Goal: Task Accomplishment & Management: Use online tool/utility

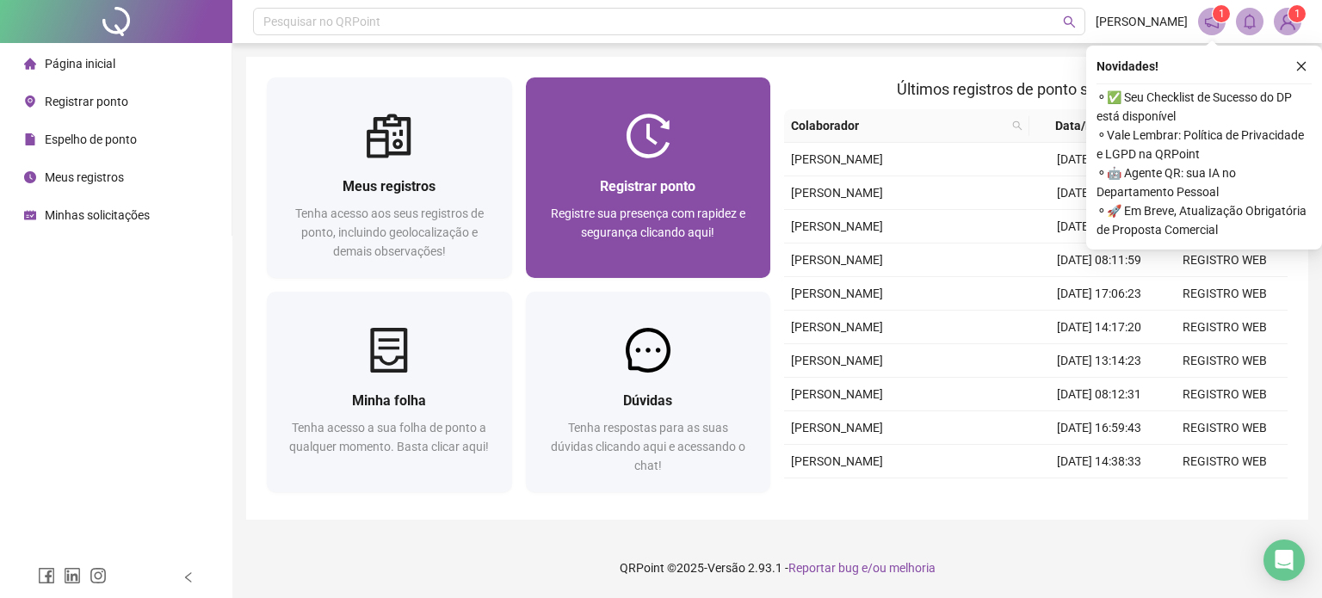
click at [716, 213] on span "Registre sua presença com rapidez e segurança clicando aqui!" at bounding box center [648, 223] width 195 height 33
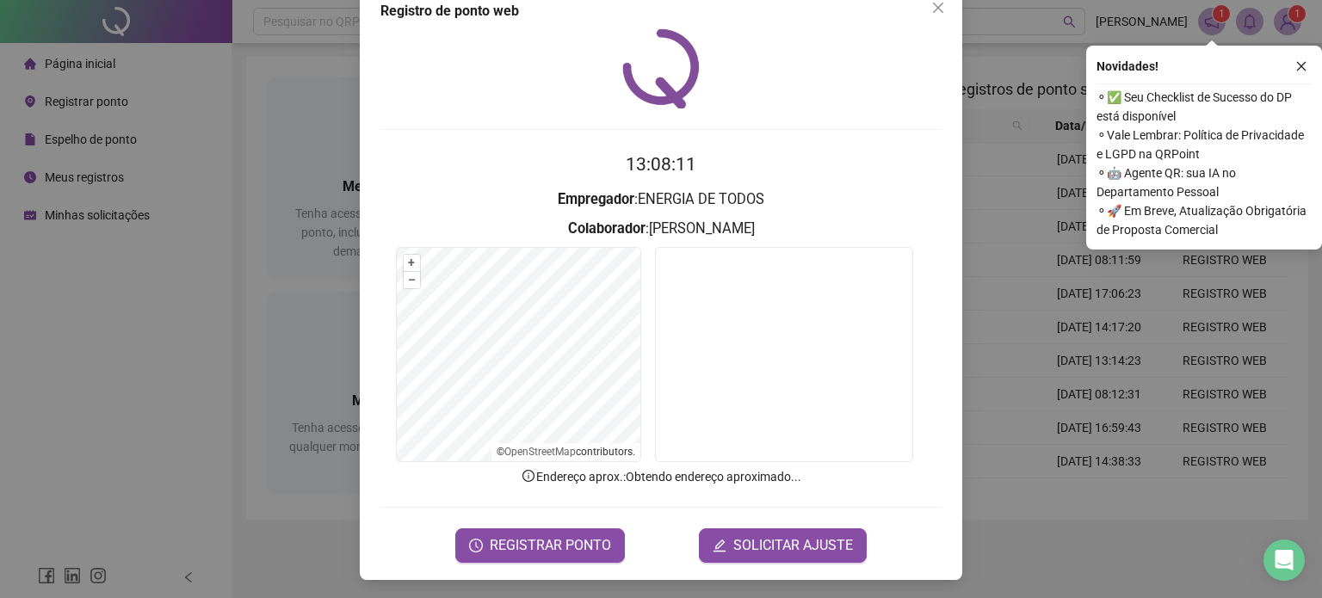
scroll to position [34, 0]
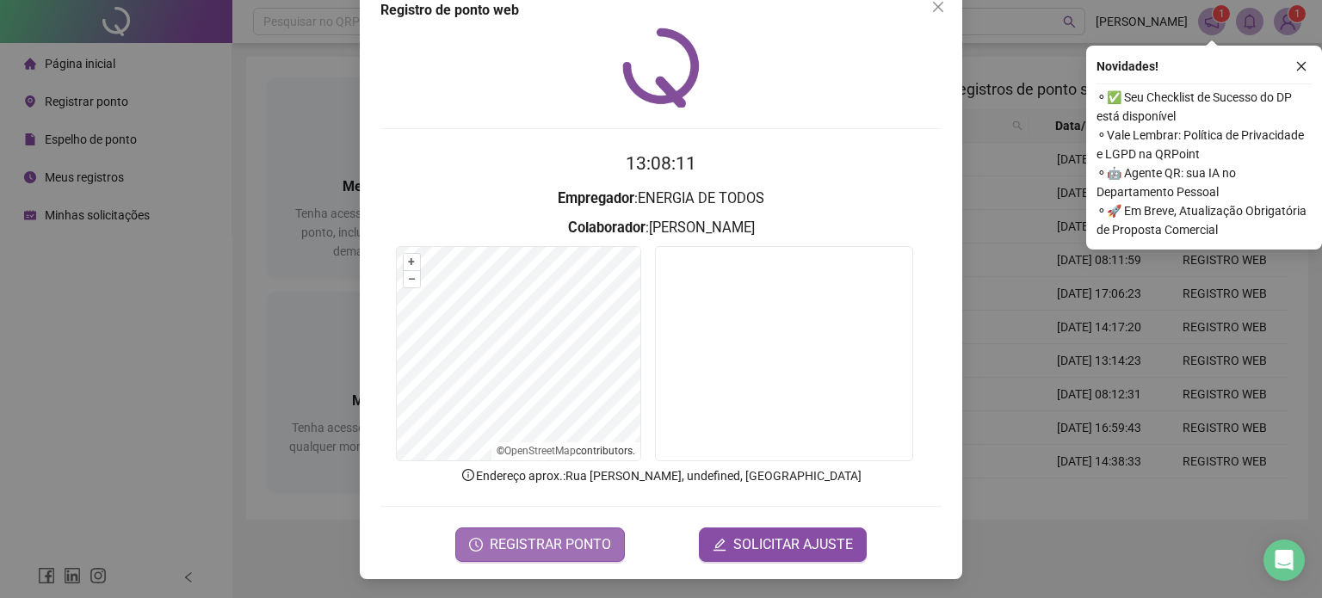
click at [592, 534] on span "REGISTRAR PONTO" at bounding box center [550, 544] width 121 height 21
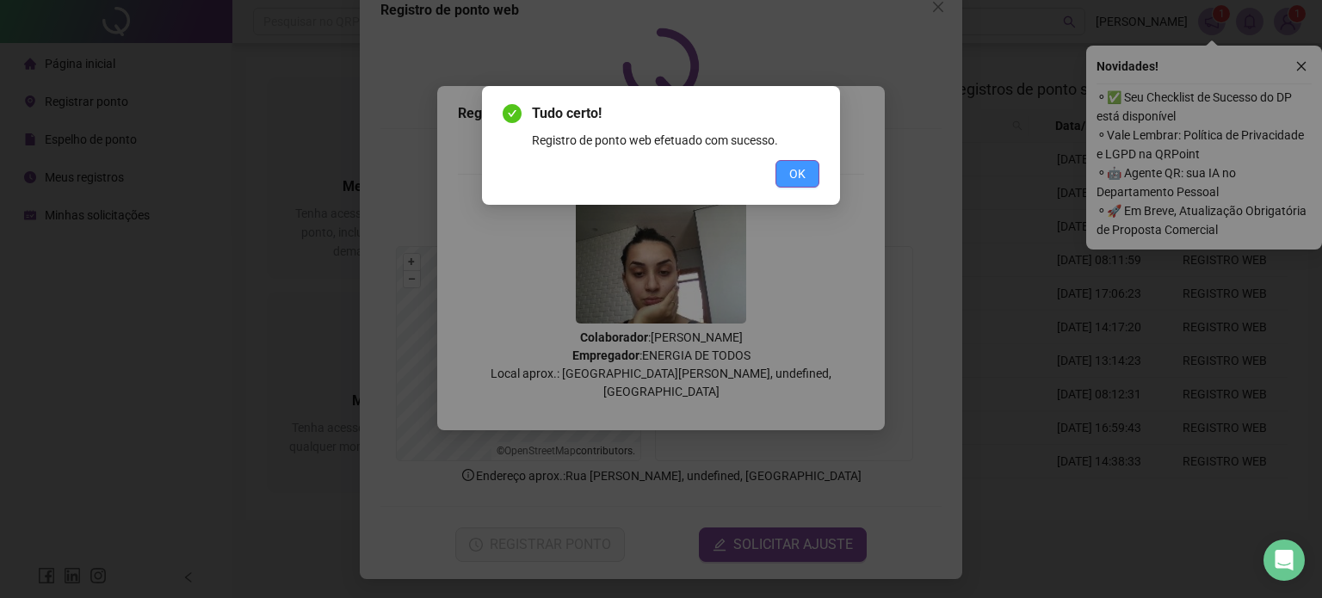
drag, startPoint x: 799, startPoint y: 173, endPoint x: 1053, endPoint y: 126, distance: 258.3
click at [806, 173] on button "OK" at bounding box center [797, 174] width 44 height 28
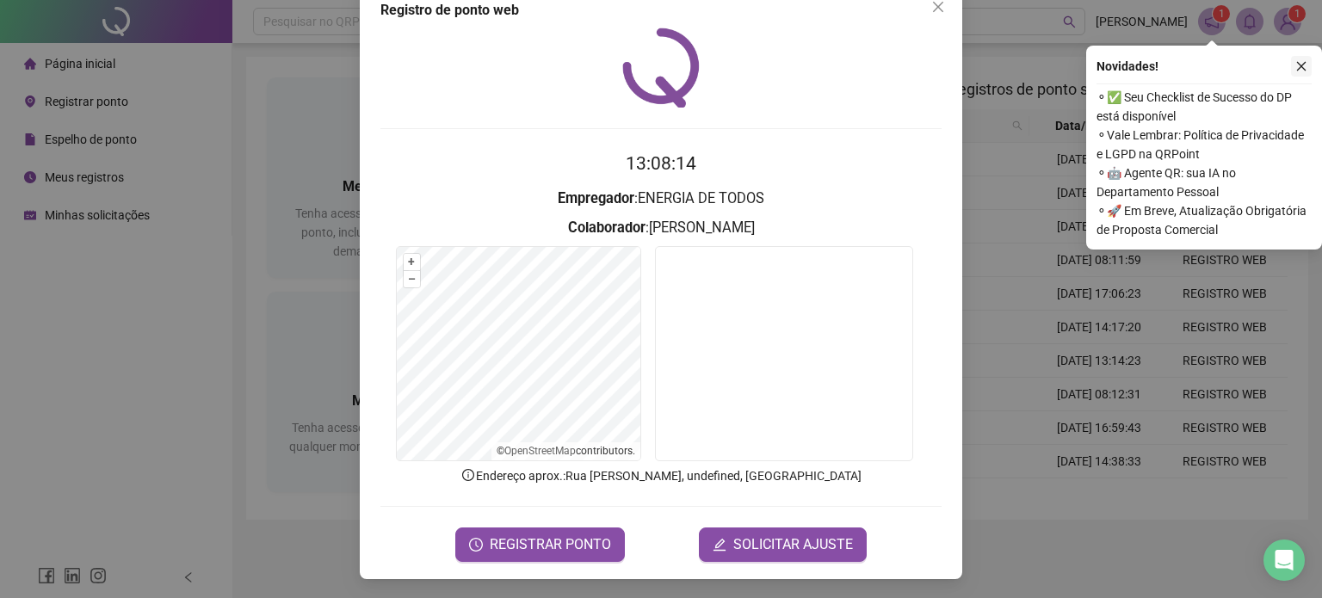
click at [1307, 63] on icon "close" at bounding box center [1301, 66] width 12 height 12
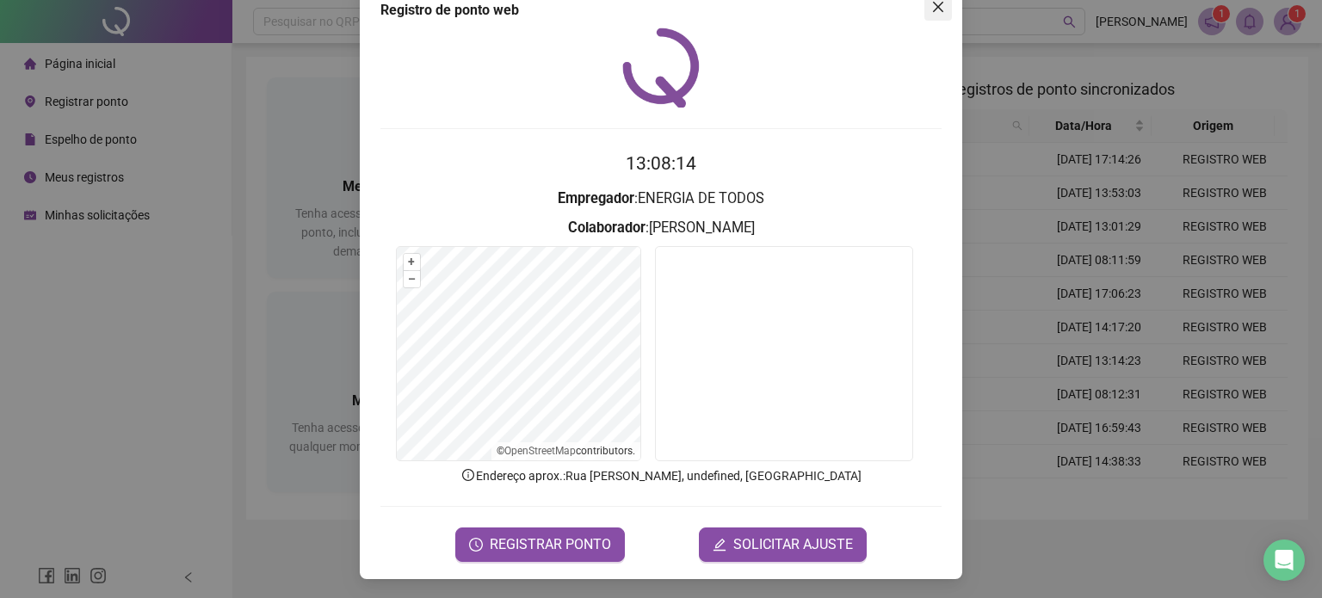
click at [937, 13] on icon "close" at bounding box center [938, 7] width 14 height 14
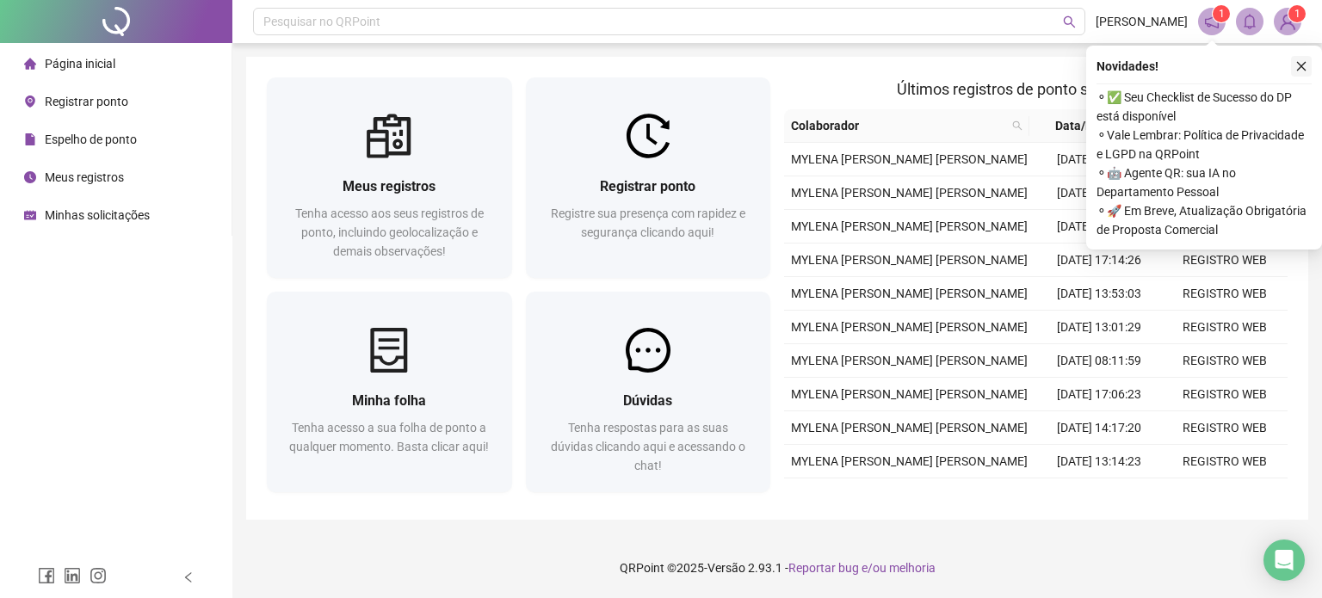
click at [1308, 58] on button "button" at bounding box center [1301, 66] width 21 height 21
